Goal: Information Seeking & Learning: Learn about a topic

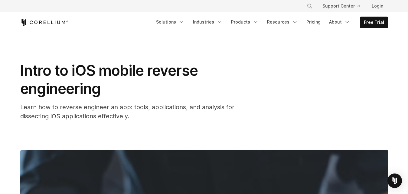
scroll to position [894, 0]
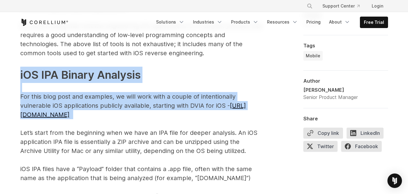
drag, startPoint x: 16, startPoint y: 68, endPoint x: 126, endPoint y: 107, distance: 116.3
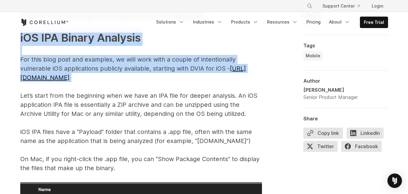
scroll to position [956, 0]
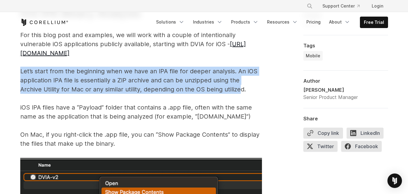
drag, startPoint x: 219, startPoint y: 81, endPoint x: 10, endPoint y: 66, distance: 208.8
drag, startPoint x: 227, startPoint y: 80, endPoint x: 15, endPoint y: 61, distance: 212.7
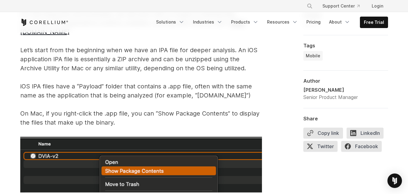
scroll to position [987, 0]
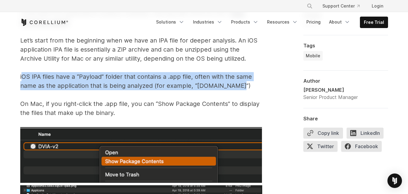
drag, startPoint x: 238, startPoint y: 75, endPoint x: 22, endPoint y: 69, distance: 215.3
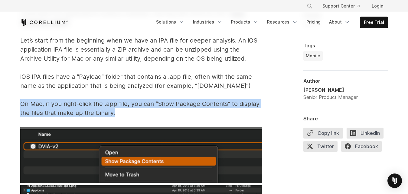
drag, startPoint x: 101, startPoint y: 106, endPoint x: 3, endPoint y: 98, distance: 98.0
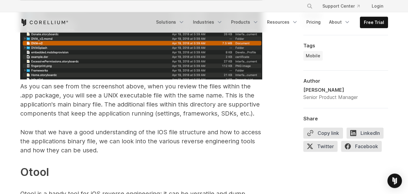
scroll to position [1202, 0]
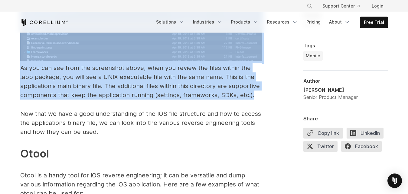
drag, startPoint x: 265, startPoint y: 83, endPoint x: 14, endPoint y: 70, distance: 252.1
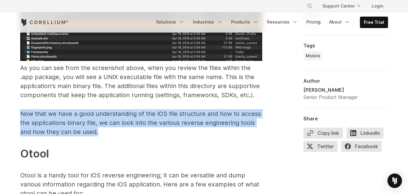
drag, startPoint x: 105, startPoint y: 127, endPoint x: 9, endPoint y: 101, distance: 99.5
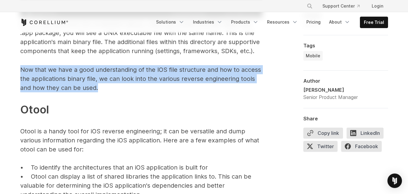
scroll to position [1233, 0]
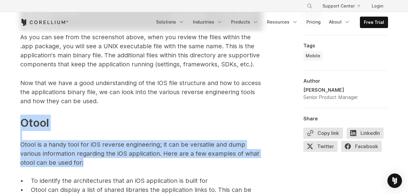
drag, startPoint x: 62, startPoint y: 151, endPoint x: 13, endPoint y: 109, distance: 64.7
click at [95, 114] on p "Now that we have a good understanding of the IOS file structure and how to acce…" at bounding box center [141, 178] width 242 height 198
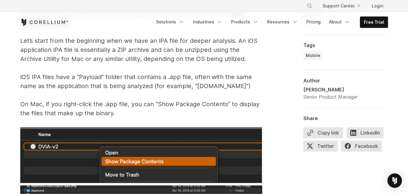
scroll to position [956, 0]
